Goal: Information Seeking & Learning: Learn about a topic

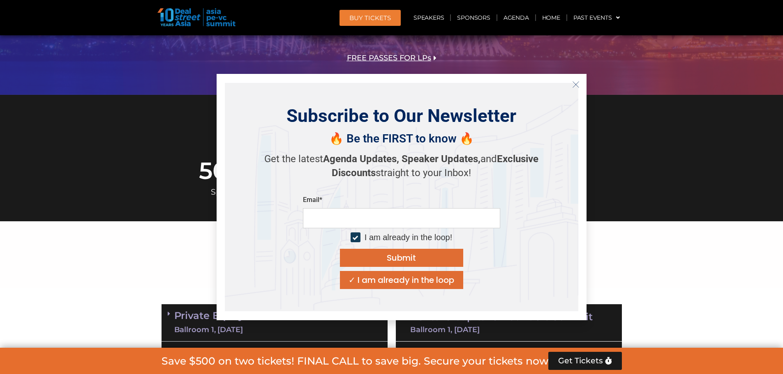
scroll to position [288, 0]
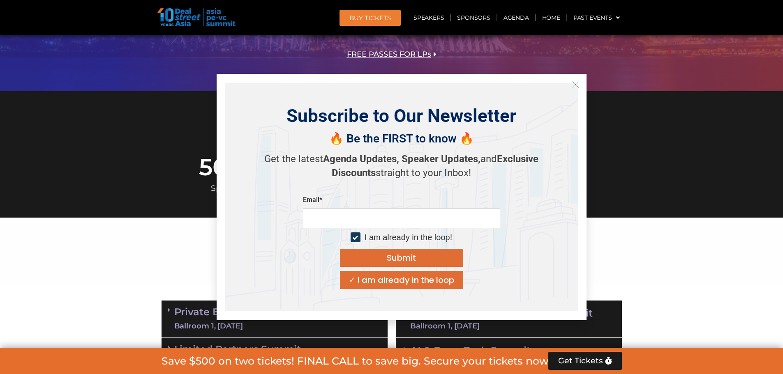
click at [578, 83] on icon "Close" at bounding box center [575, 84] width 7 height 7
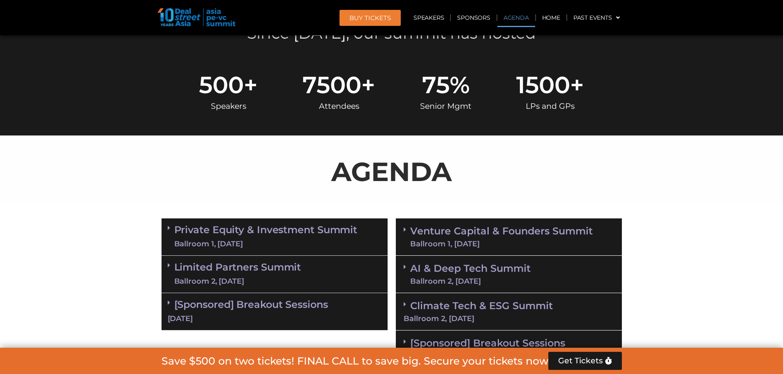
scroll to position [452, 0]
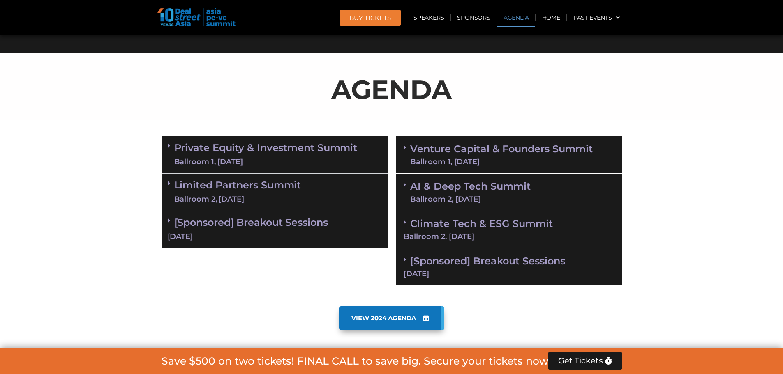
click at [169, 147] on icon at bounding box center [169, 146] width 2 height 7
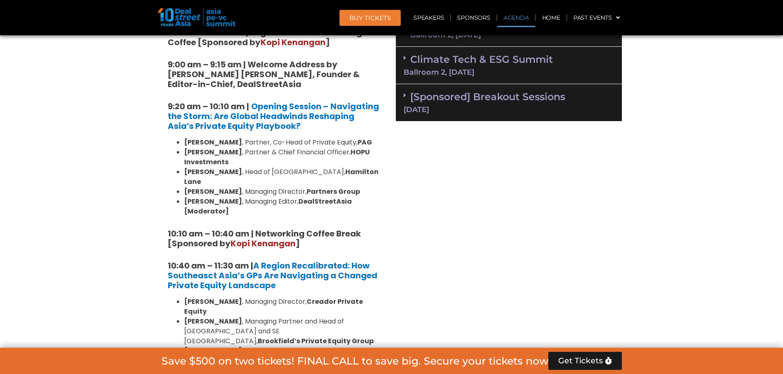
scroll to position [411, 0]
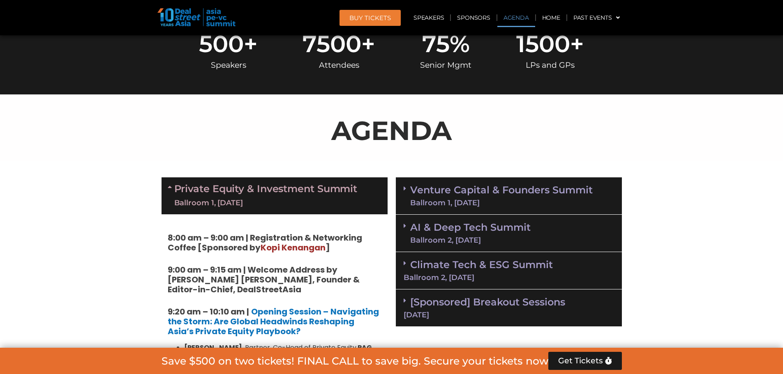
click at [404, 187] on icon at bounding box center [405, 188] width 2 height 7
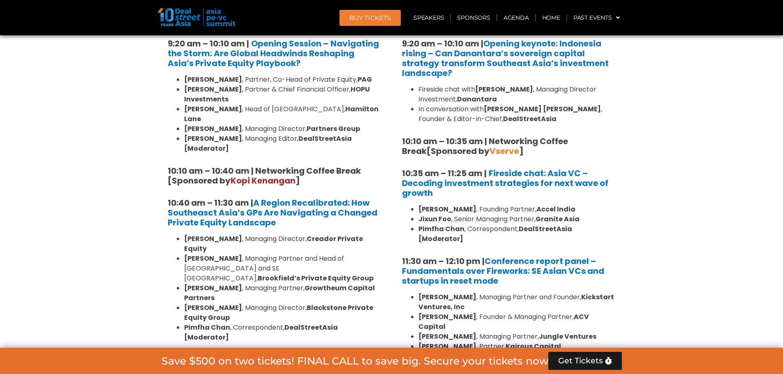
scroll to position [658, 0]
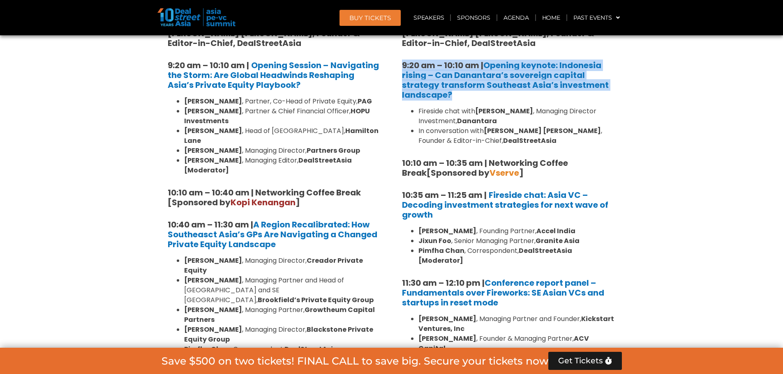
drag, startPoint x: 402, startPoint y: 66, endPoint x: 564, endPoint y: 94, distance: 163.9
click at [564, 94] on h5 "9:20 am – 10:10 am | Opening keynote: Indonesia rising – Can Danantara’s sovere…" at bounding box center [509, 79] width 214 height 39
copy strong "9:20 am – 10:10 am | Opening keynote: Indonesia rising – Can Danantara’s sovere…"
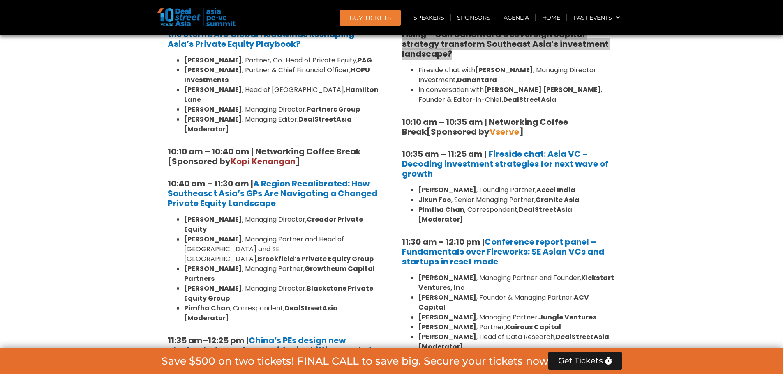
scroll to position [740, 0]
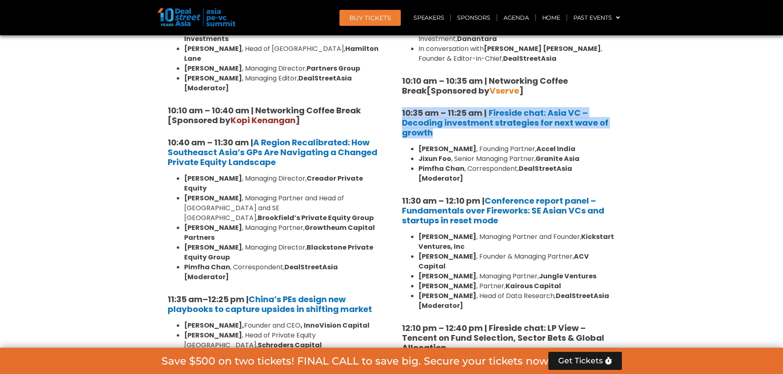
drag, startPoint x: 439, startPoint y: 134, endPoint x: 398, endPoint y: 116, distance: 44.7
copy h5 "10:35 am – 11:25 am | Fireside chat: Asia VC – Decoding investment strategies f…"
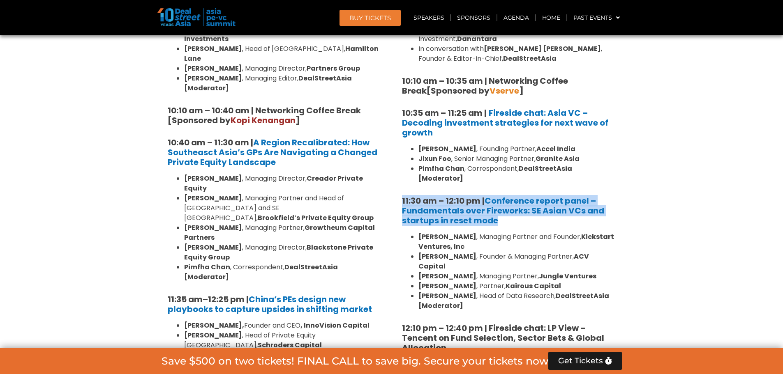
drag, startPoint x: 511, startPoint y: 208, endPoint x: 403, endPoint y: 185, distance: 109.7
copy strong "11:30 am – 12:10 pm | Conference report panel – Fundamentals over Fireworks: SE…"
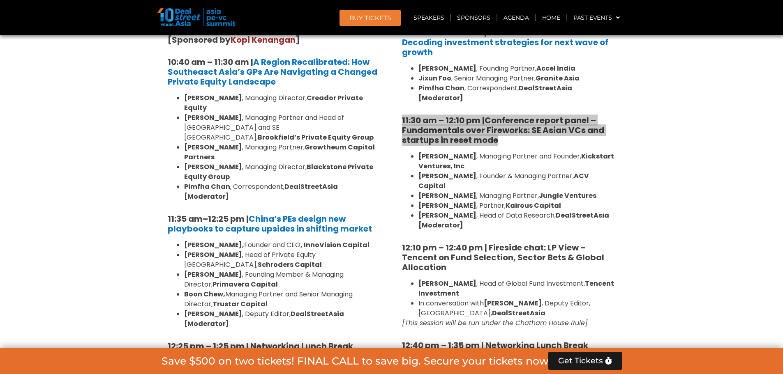
scroll to position [822, 0]
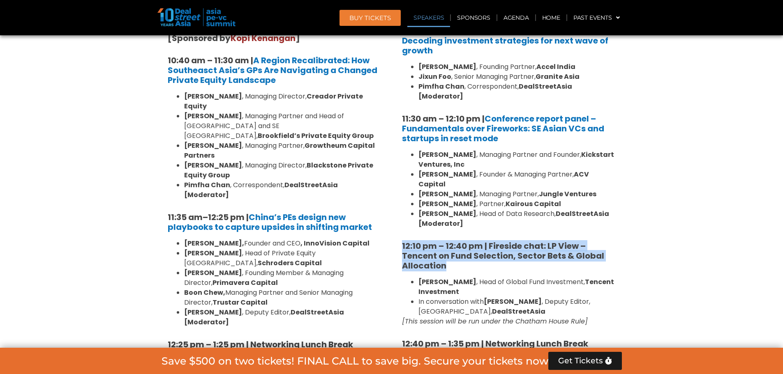
drag, startPoint x: 462, startPoint y: 249, endPoint x: 395, endPoint y: 228, distance: 69.9
copy strong "12:10 pm – 12:40 pm | Fireside chat: LP View – Tencent on Fund Selection, Secto…"
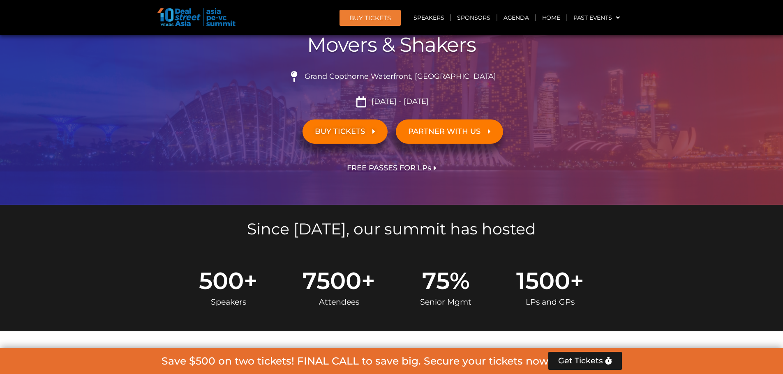
scroll to position [0, 0]
